Goal: Navigation & Orientation: Find specific page/section

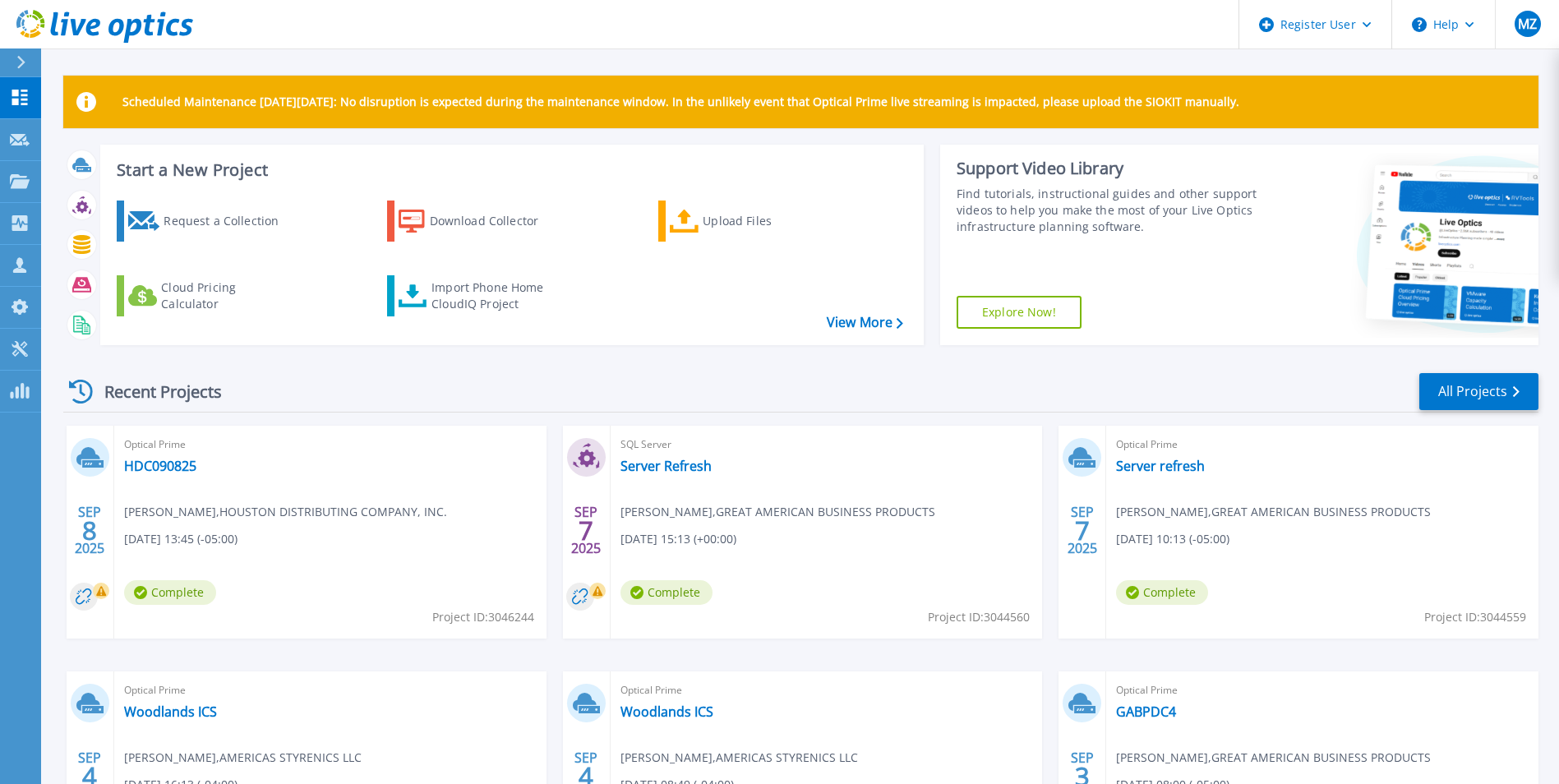
drag, startPoint x: 469, startPoint y: 664, endPoint x: 59, endPoint y: 758, distance: 420.6
click at [469, 664] on div "[DATE] Optical Prime HDC090825 [PERSON_NAME] , [GEOGRAPHIC_DATA] DISTRIBUTING C…" at bounding box center [793, 671] width 1488 height 491
